Goal: Task Accomplishment & Management: Complete application form

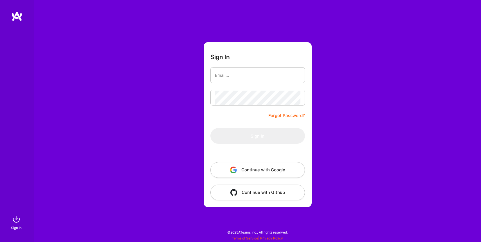
click at [251, 168] on button "Continue with Google" at bounding box center [257, 170] width 94 height 16
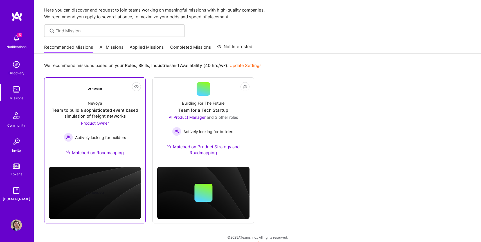
scroll to position [22, 0]
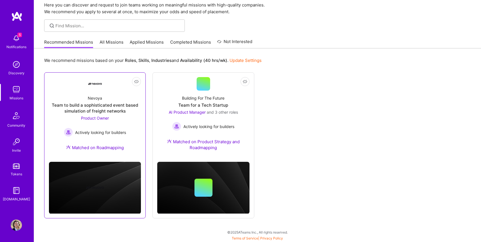
click at [89, 110] on div "Team to build a sophisticated event based simulation of freight networks" at bounding box center [95, 108] width 92 height 12
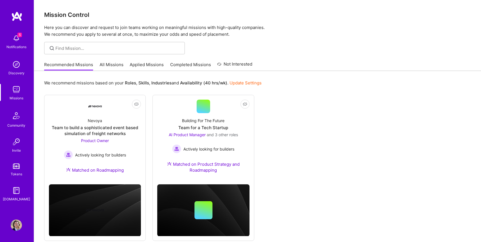
scroll to position [22, 0]
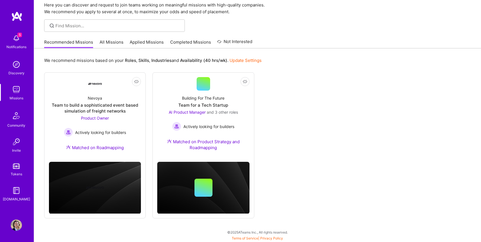
click at [17, 40] on img at bounding box center [16, 38] width 11 height 11
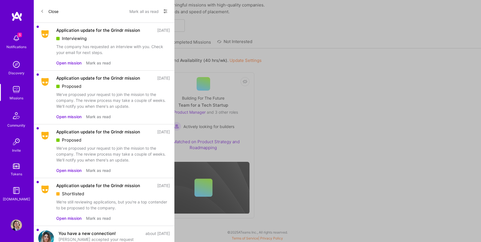
click at [63, 62] on button "Open mission" at bounding box center [68, 63] width 25 height 6
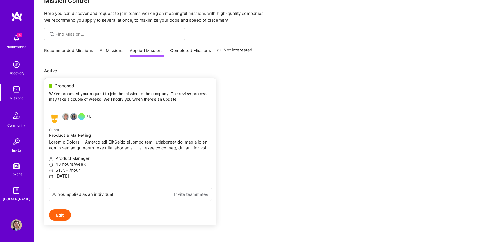
scroll to position [14, 0]
click at [101, 112] on link "+6 Grindr Product & Marketing Product Manager 40 hours/week $135+ /hour [DATE]" at bounding box center [130, 147] width 172 height 79
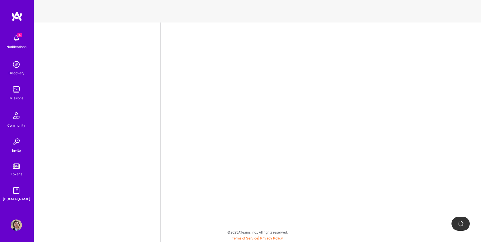
select select "US"
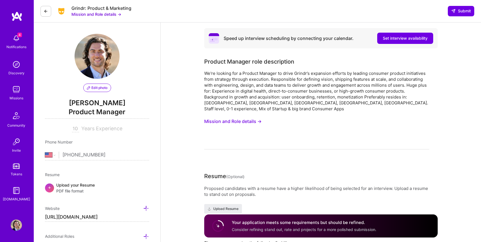
click at [230, 116] on button "Mission and Role details →" at bounding box center [232, 121] width 57 height 10
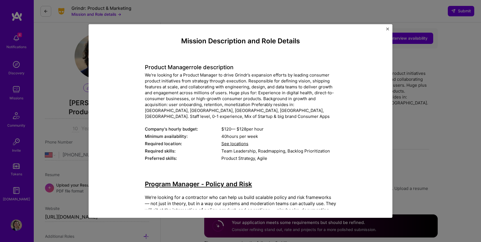
click at [416, 80] on div "Mission Description and Role Details Product Manager role description We're loo…" at bounding box center [240, 121] width 481 height 242
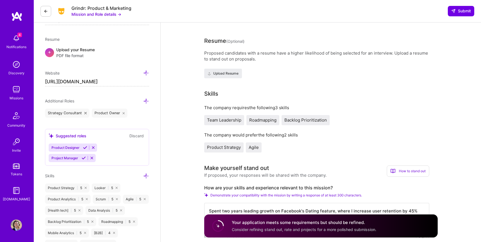
scroll to position [143, 0]
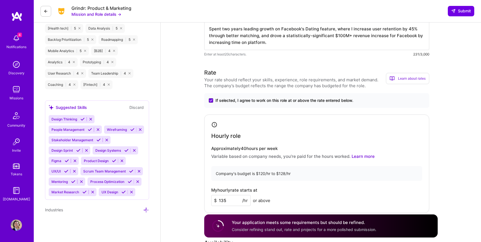
scroll to position [371, 0]
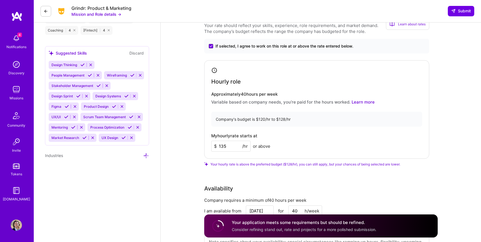
click at [181, 140] on div "Speed up interview scheduling by connecting your calendar. Set interview availa…" at bounding box center [321, 166] width 320 height 1031
click at [178, 94] on div "Speed up interview scheduling by connecting your calendar. Set interview availa…" at bounding box center [321, 166] width 320 height 1031
click at [179, 92] on div "Speed up interview scheduling by connecting your calendar. Set interview availa…" at bounding box center [321, 166] width 320 height 1031
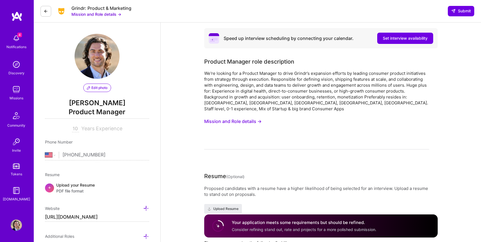
click at [218, 118] on button "Mission and Role details →" at bounding box center [232, 121] width 57 height 10
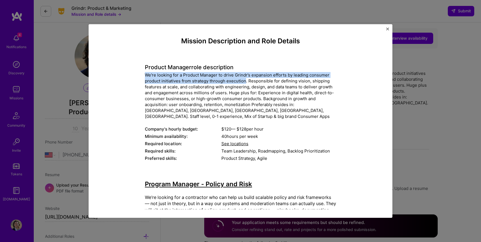
drag, startPoint x: 145, startPoint y: 75, endPoint x: 246, endPoint y: 80, distance: 100.8
click at [246, 80] on div "We're looking for a Product Manager to drive Grindr’s expansion efforts by lead…" at bounding box center [240, 95] width 191 height 47
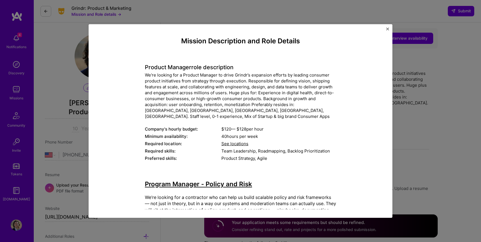
click at [245, 80] on div "We're looking for a Product Manager to drive Grindr’s expansion efforts by lead…" at bounding box center [240, 95] width 191 height 47
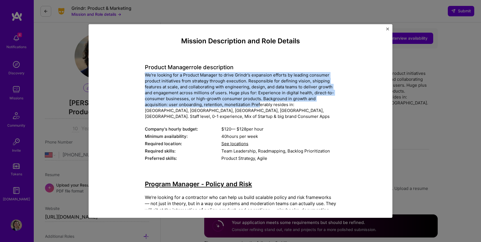
drag, startPoint x: 145, startPoint y: 73, endPoint x: 258, endPoint y: 102, distance: 117.0
click at [258, 102] on div "We're looking for a Product Manager to drive Grindr’s expansion efforts by lead…" at bounding box center [240, 95] width 191 height 47
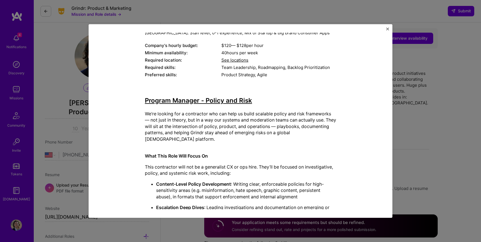
scroll to position [84, 0]
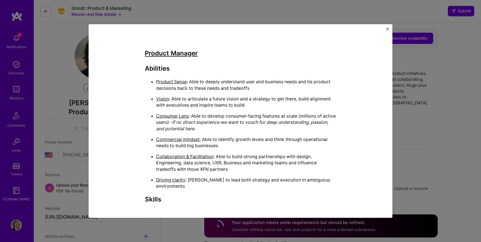
scroll to position [896, 0]
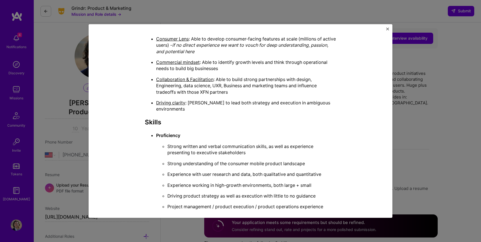
scroll to position [973, 0]
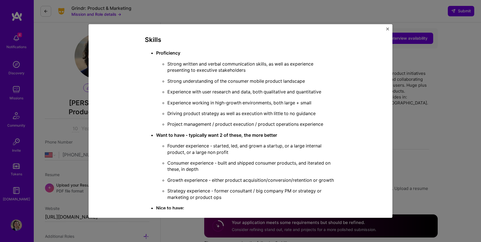
scroll to position [1054, 0]
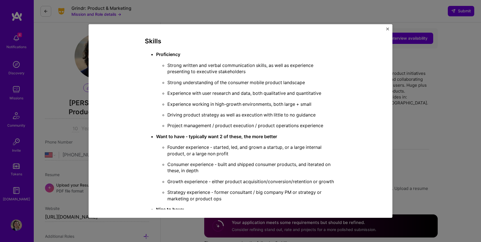
click at [155, 146] on ul "Proficiency Strong written and verbal communication skills, as well as experien…" at bounding box center [240, 142] width 191 height 182
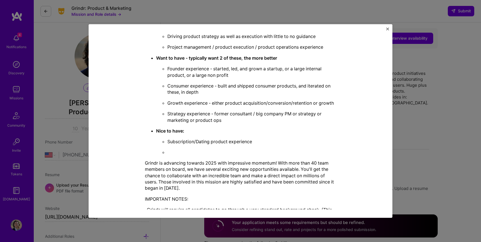
scroll to position [1130, 0]
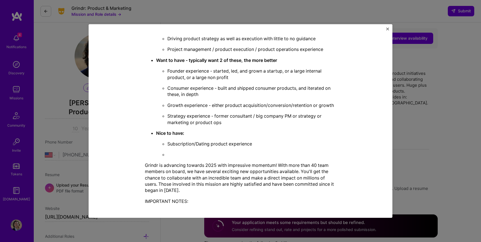
click at [78, 120] on div "Mission Description and Role Details Product Manager role description We're loo…" at bounding box center [240, 121] width 481 height 242
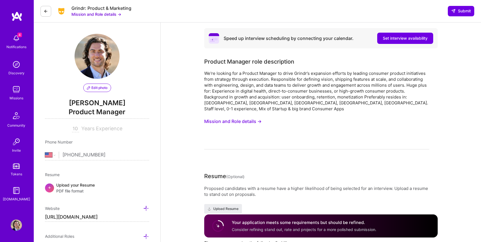
click at [19, 92] on img at bounding box center [16, 89] width 11 height 11
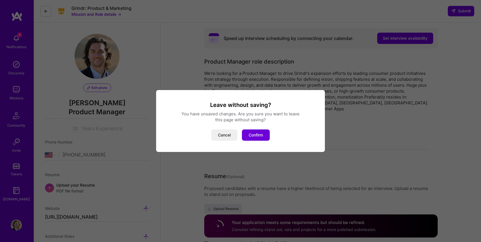
click at [218, 127] on div "Leave without saving? You have unsaved changes. Are you sure you want to leave …" at bounding box center [240, 120] width 155 height 39
click at [220, 135] on button "Cancel" at bounding box center [224, 134] width 26 height 11
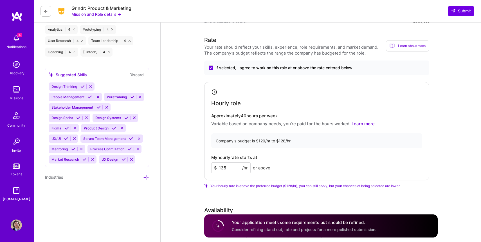
scroll to position [0, 0]
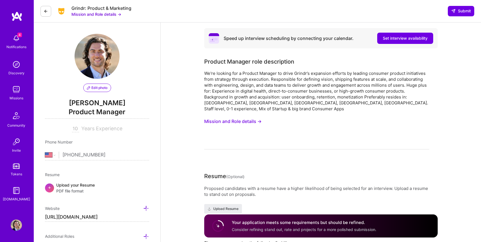
click at [13, 37] on img at bounding box center [16, 38] width 11 height 11
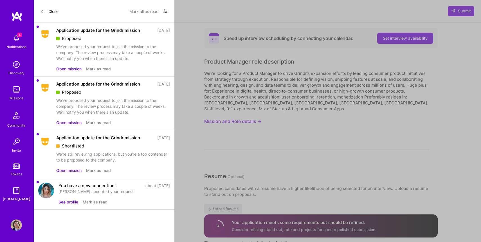
click at [49, 11] on button "Close" at bounding box center [49, 11] width 18 height 9
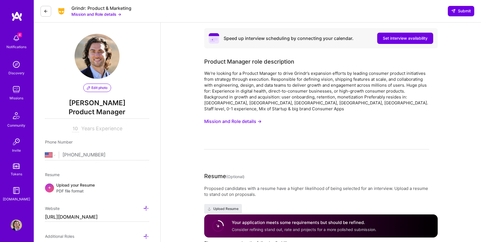
click at [100, 14] on button "Mission and Role details →" at bounding box center [96, 14] width 50 height 6
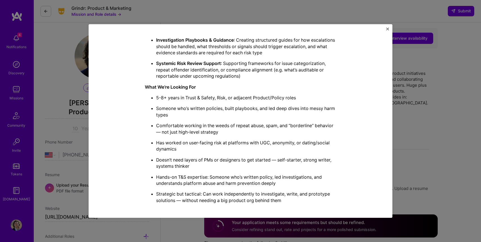
scroll to position [625, 0]
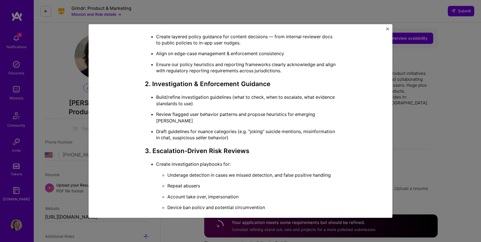
click at [56, 58] on div "Mission Description and Role Details Product Manager role description We're loo…" at bounding box center [240, 121] width 481 height 242
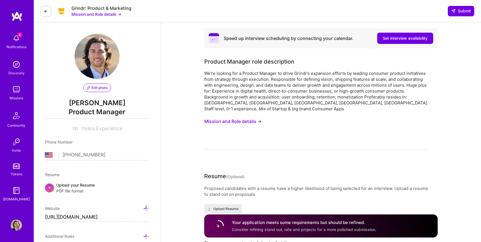
click at [16, 93] on img at bounding box center [16, 89] width 11 height 11
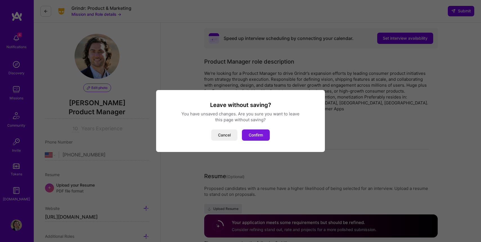
click at [256, 135] on button "Confirm" at bounding box center [256, 134] width 28 height 11
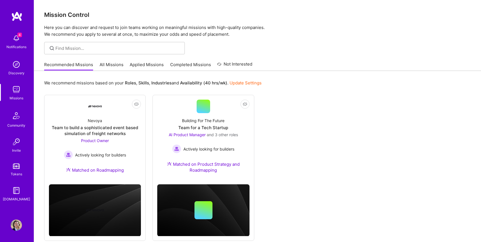
click at [144, 64] on link "Applied Missions" at bounding box center [147, 66] width 34 height 9
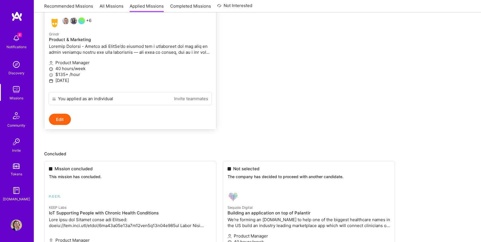
scroll to position [139, 0]
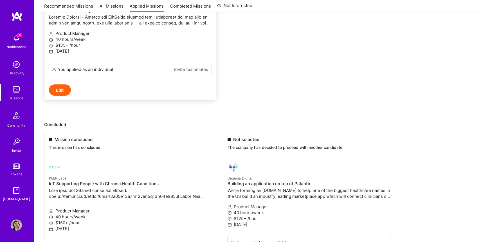
click at [137, 25] on p at bounding box center [130, 20] width 163 height 12
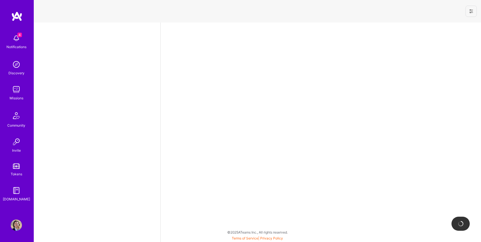
select select "US"
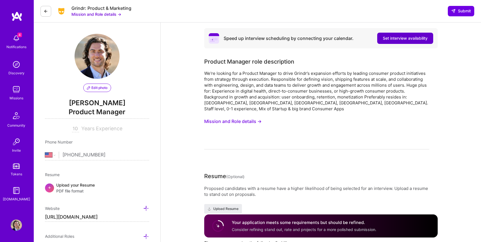
click at [394, 36] on span "Set interview availability" at bounding box center [405, 38] width 45 height 6
